Goal: Task Accomplishment & Management: Use online tool/utility

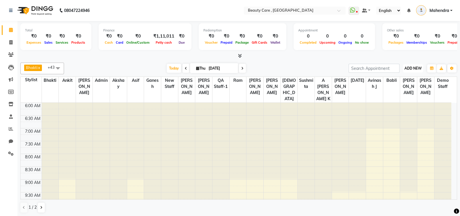
click at [410, 69] on span "ADD NEW" at bounding box center [413, 68] width 17 height 4
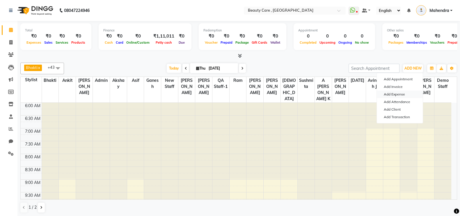
click at [392, 92] on link "Add Expense" at bounding box center [400, 95] width 46 height 8
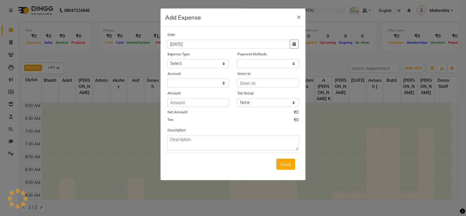
select select "1"
select select "2399"
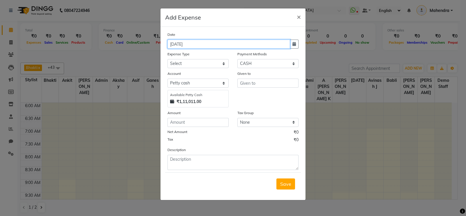
click at [236, 46] on input "[DATE]" at bounding box center [228, 44] width 123 height 9
click at [294, 44] on icon "button" at bounding box center [293, 44] width 3 height 4
select select "9"
select select "2025"
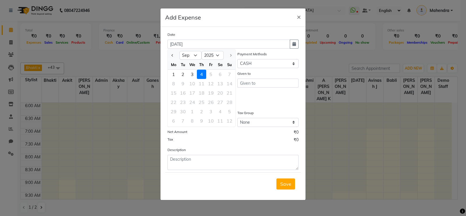
click at [247, 35] on div "Date" at bounding box center [232, 35] width 131 height 8
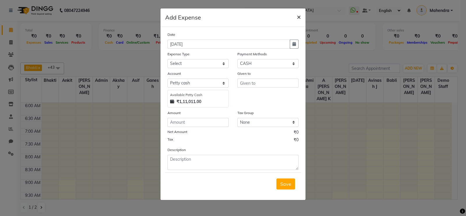
click at [297, 18] on span "×" at bounding box center [299, 16] width 4 height 9
